Goal: Task Accomplishment & Management: Use online tool/utility

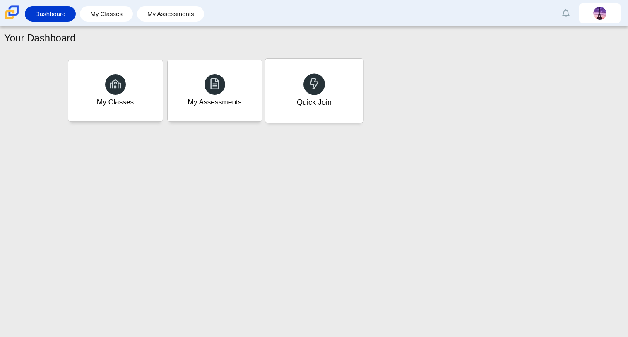
click at [325, 98] on div "Quick Join" at bounding box center [313, 102] width 35 height 11
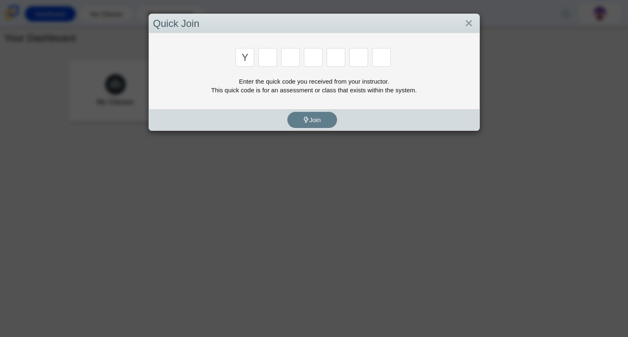
type input "y"
type input "3"
type input "k"
type input "e"
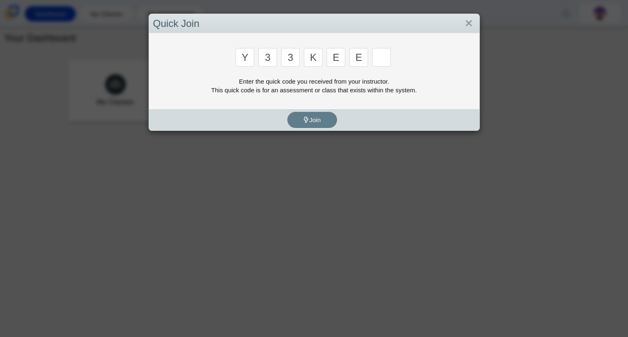
type input "e"
type input "4"
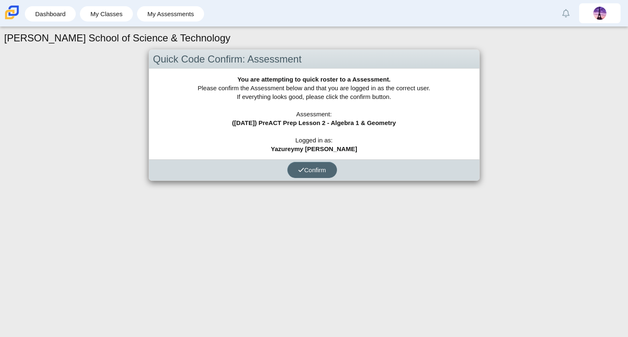
click at [304, 168] on span "Confirm" at bounding box center [312, 169] width 28 height 7
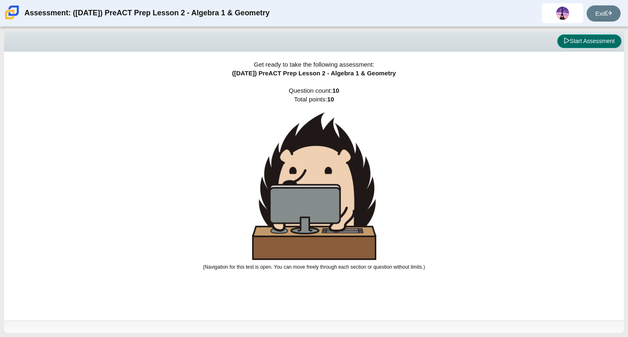
click at [595, 44] on button "Start Assessment" at bounding box center [589, 41] width 64 height 14
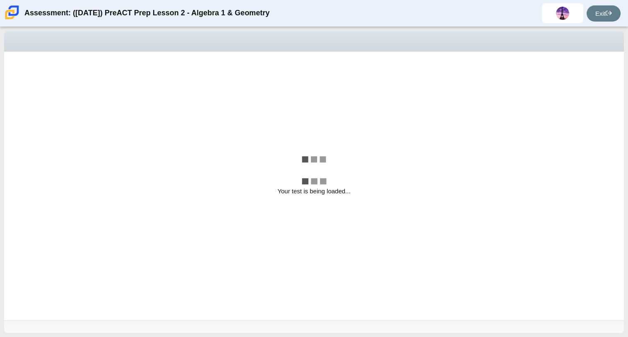
select select "210571de-36a6-4d8e-a361-ceff8ef801dc"
